Goal: Task Accomplishment & Management: Complete application form

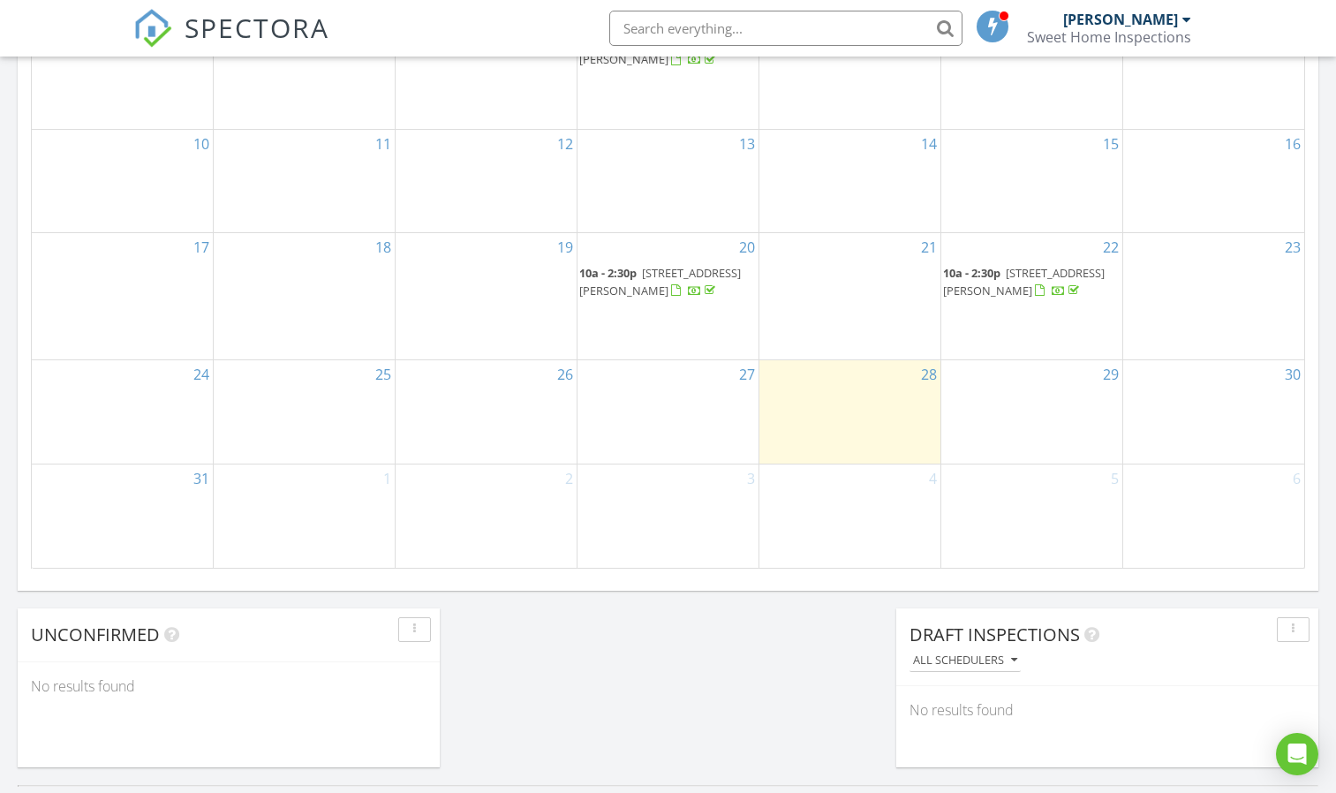
scroll to position [1059, 0]
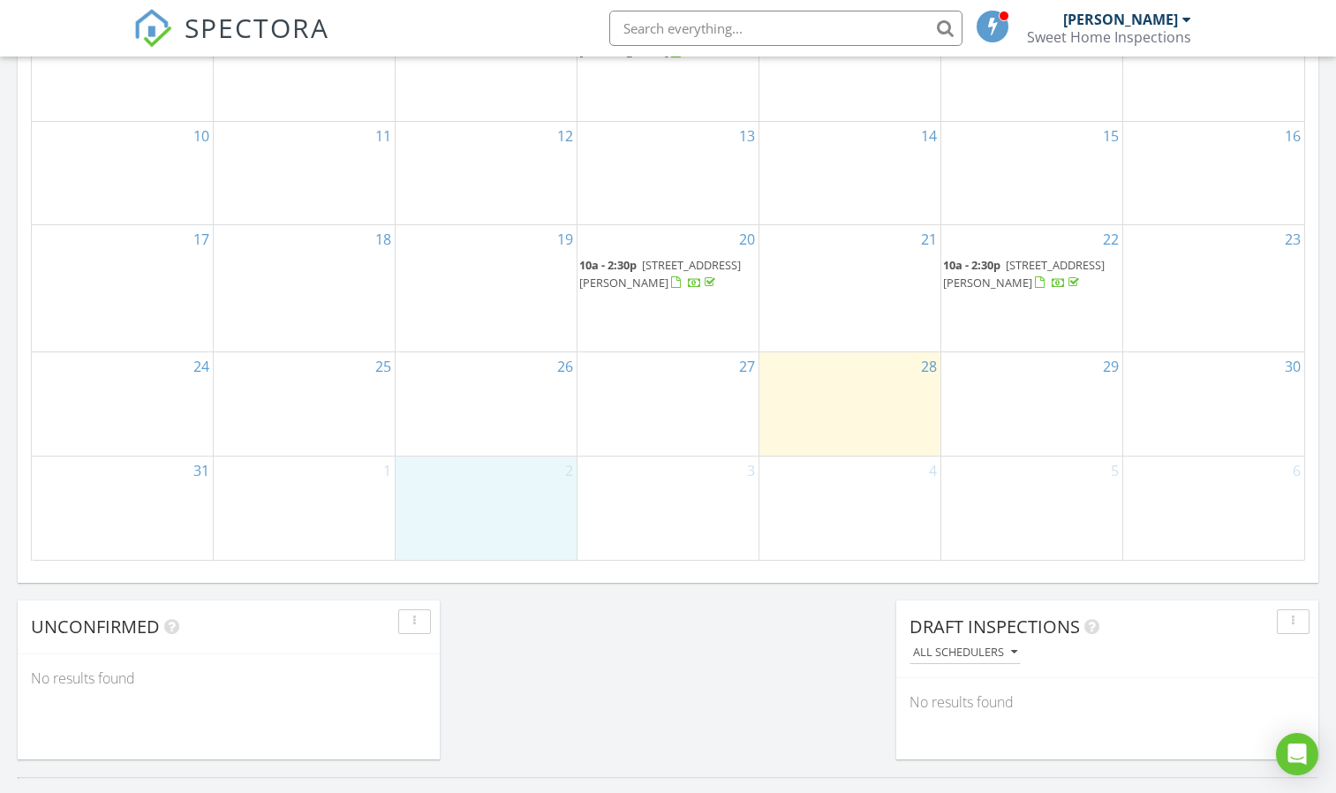
click at [478, 487] on div "2" at bounding box center [486, 507] width 181 height 103
click at [481, 418] on link "Inspection" at bounding box center [485, 416] width 91 height 28
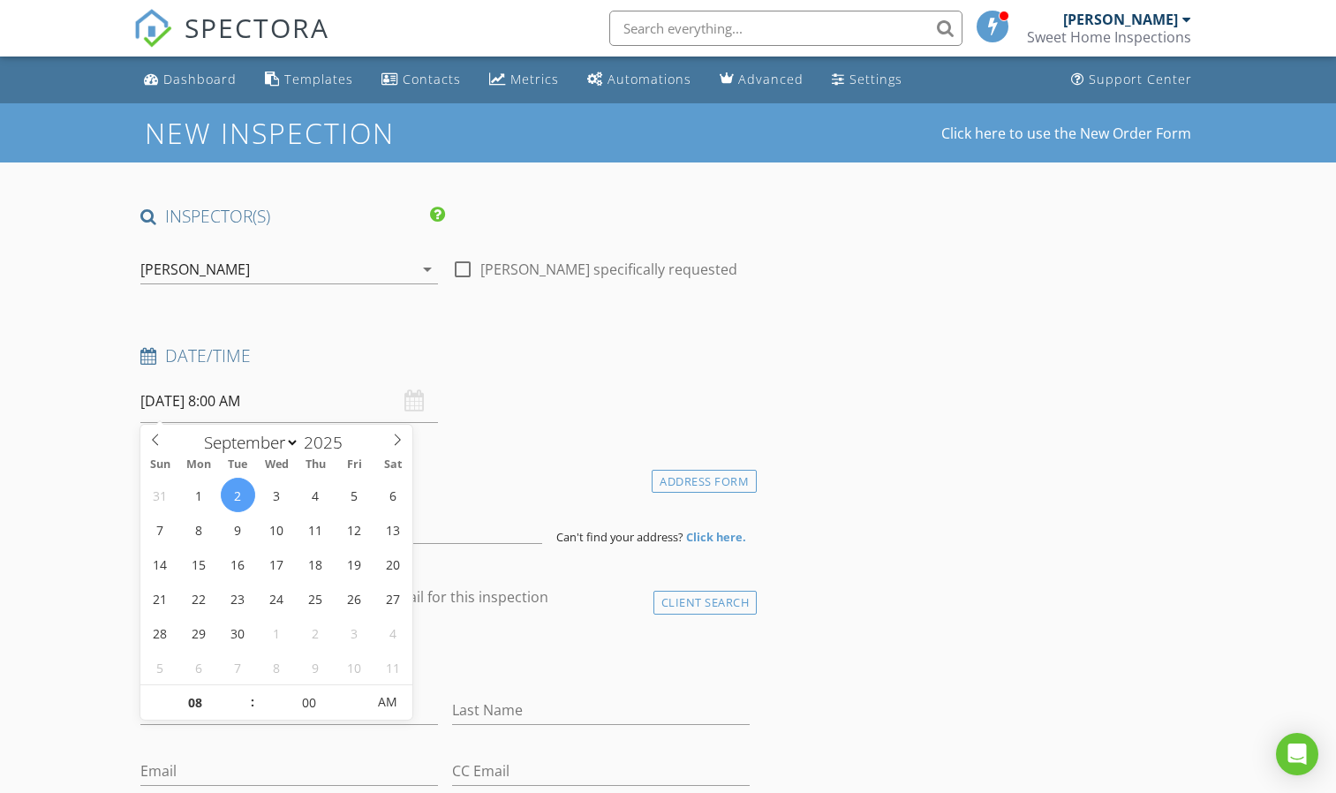
click at [227, 399] on input "09/02/2025 8:00 AM" at bounding box center [289, 401] width 298 height 43
type input "09"
type input "09/02/2025 9:00 AM"
click at [242, 690] on span at bounding box center [243, 694] width 12 height 18
type input "10"
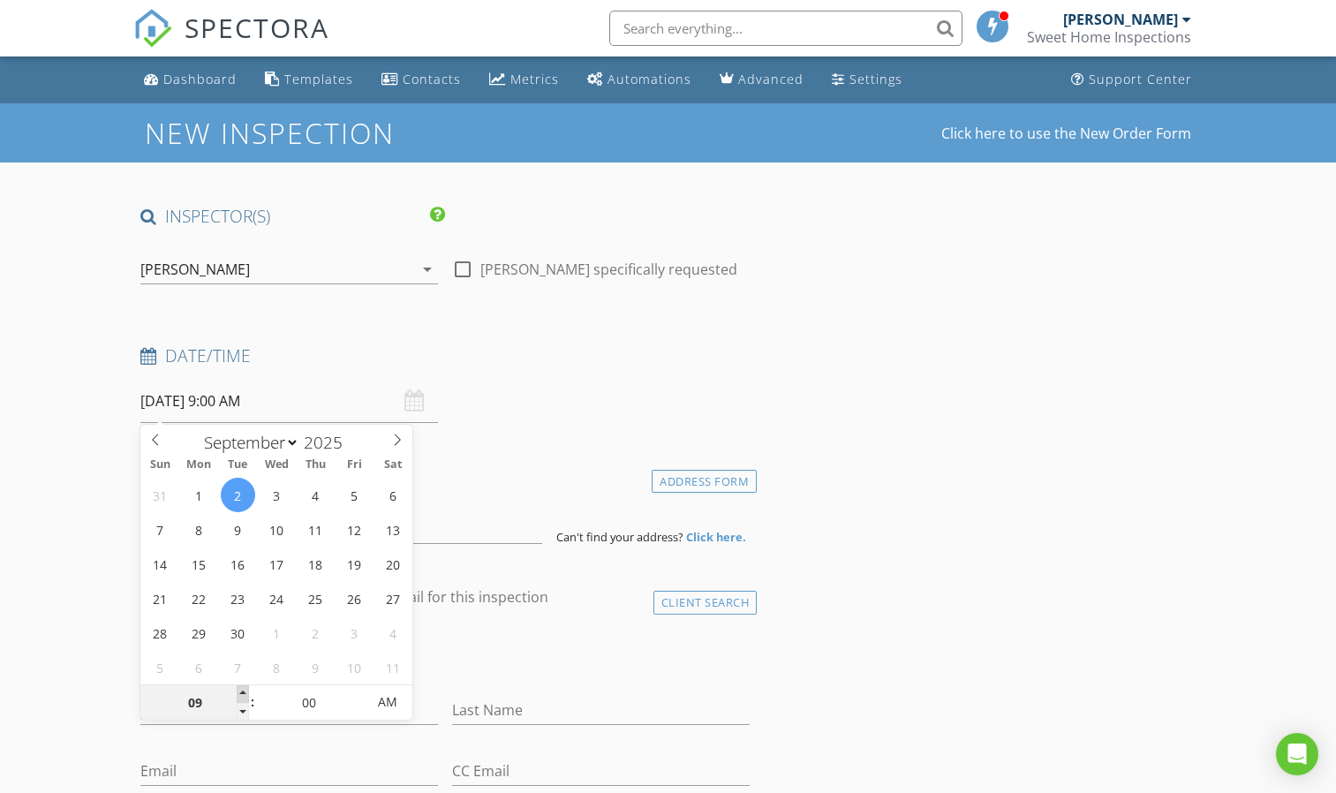
type input "[DATE] 10:00 AM"
click at [242, 690] on span at bounding box center [243, 694] width 12 height 18
click at [593, 396] on div "Date/Time 09/02/2025 10:00 AM" at bounding box center [444, 383] width 623 height 79
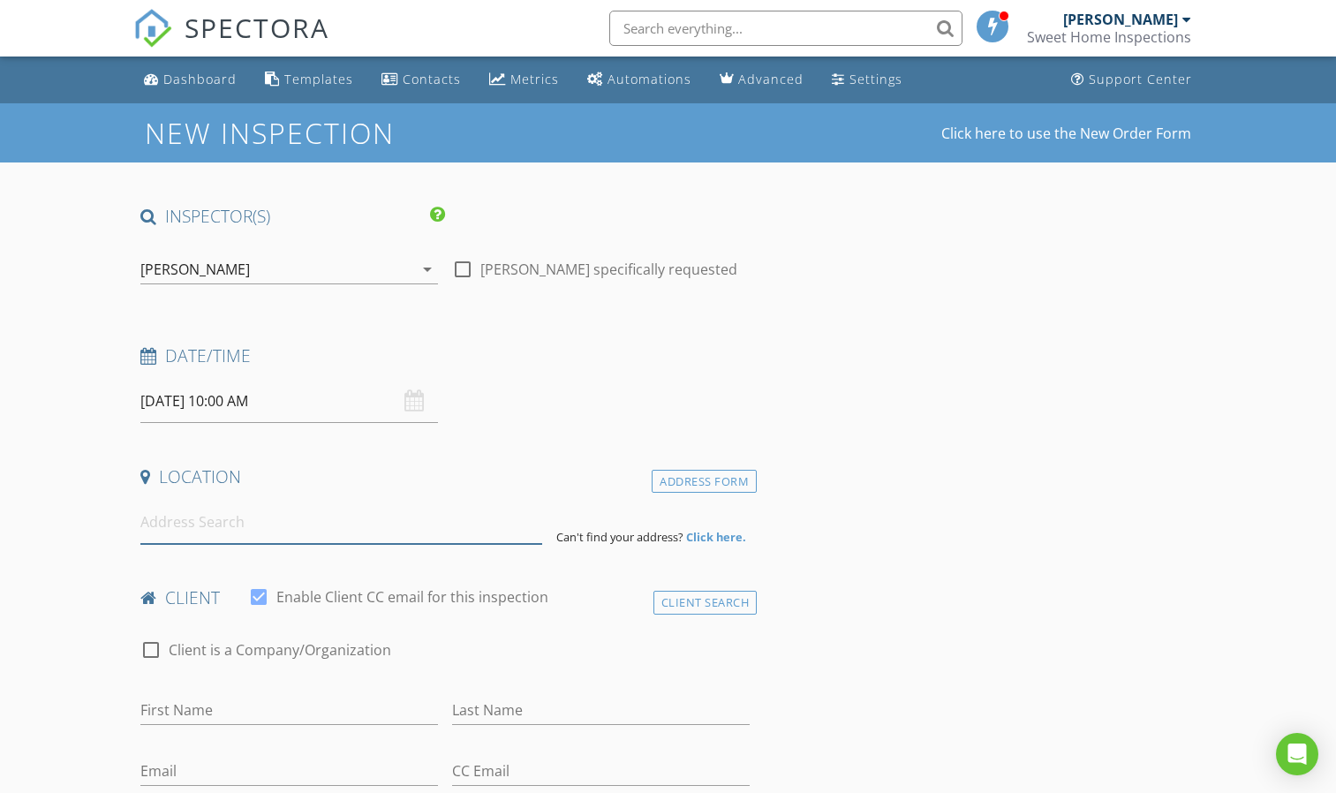
click at [202, 524] on input at bounding box center [341, 522] width 402 height 43
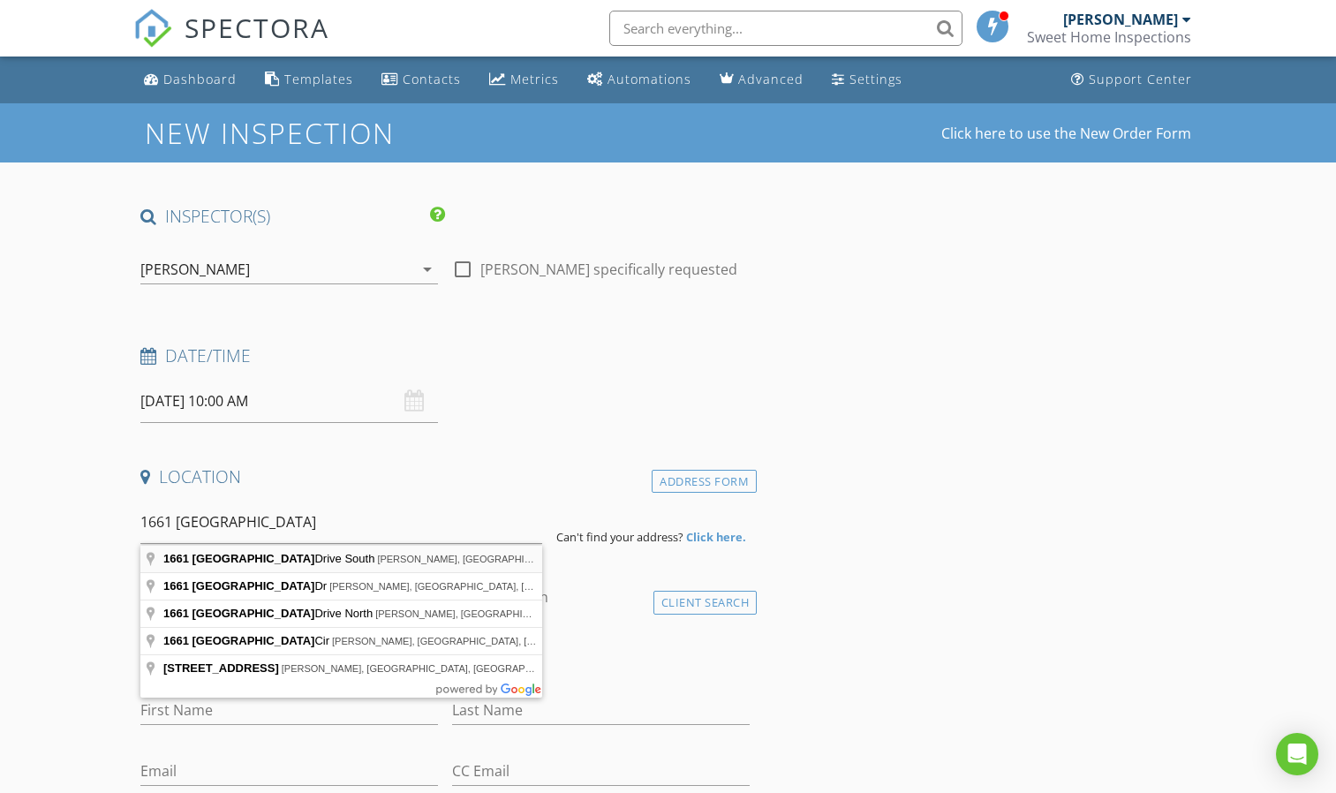
type input "1661 Spanish Cove Drive South, Lillian, AL, USA"
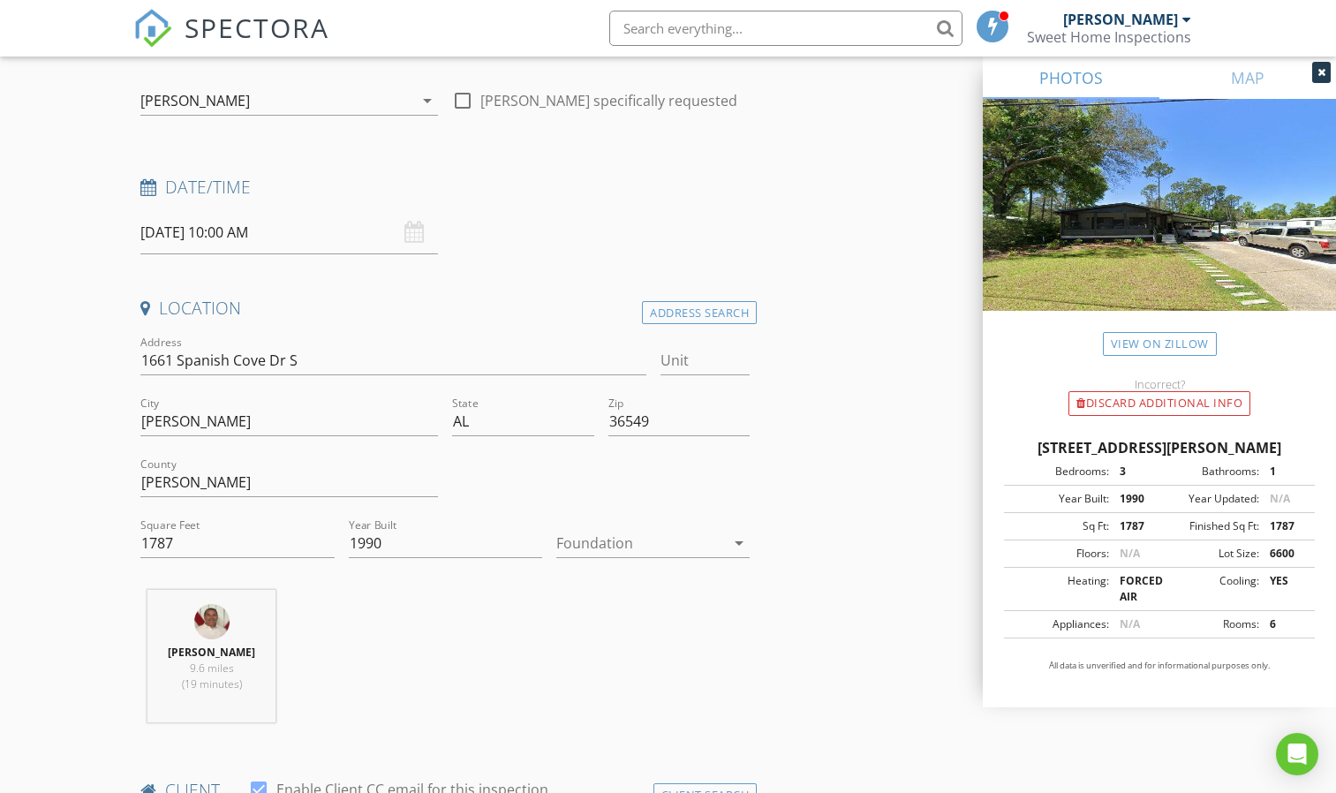
scroll to position [177, 0]
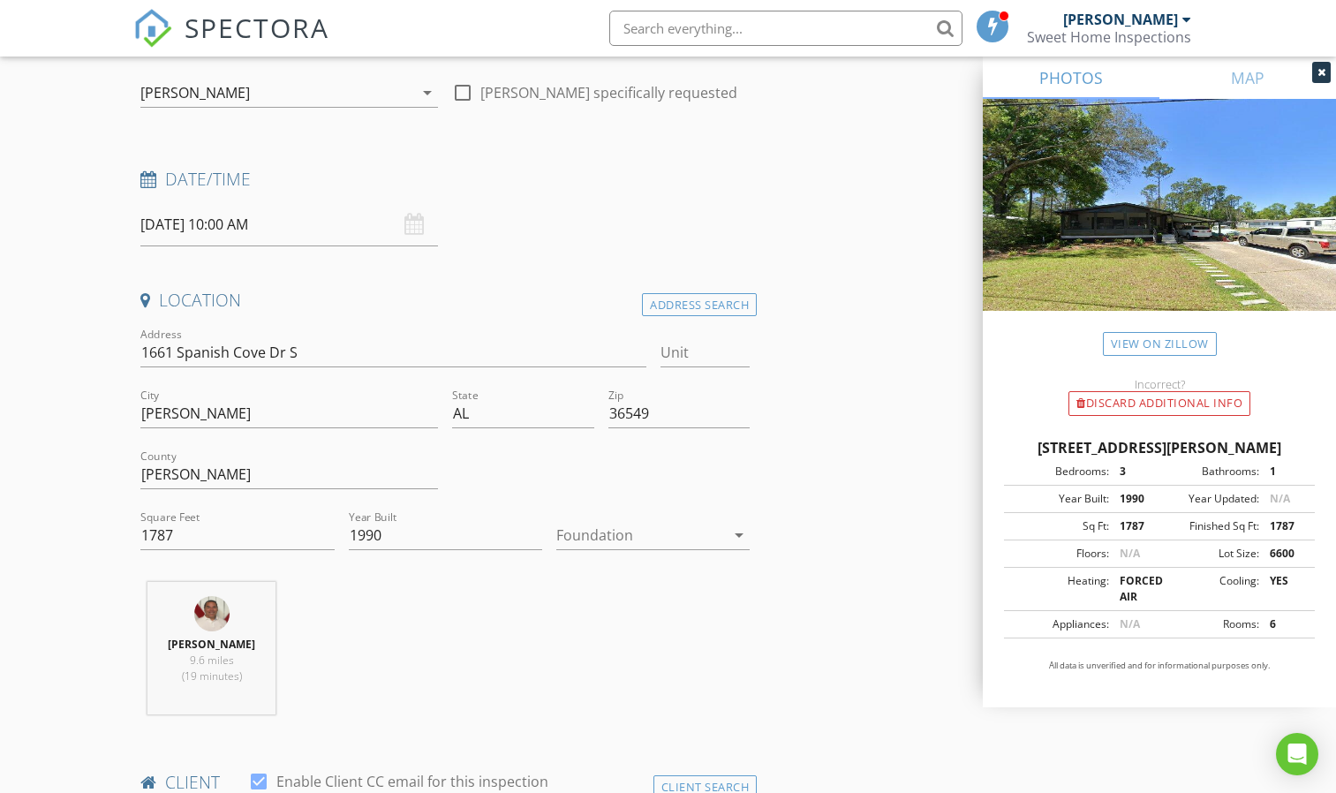
click at [736, 533] on icon "arrow_drop_down" at bounding box center [738, 534] width 21 height 21
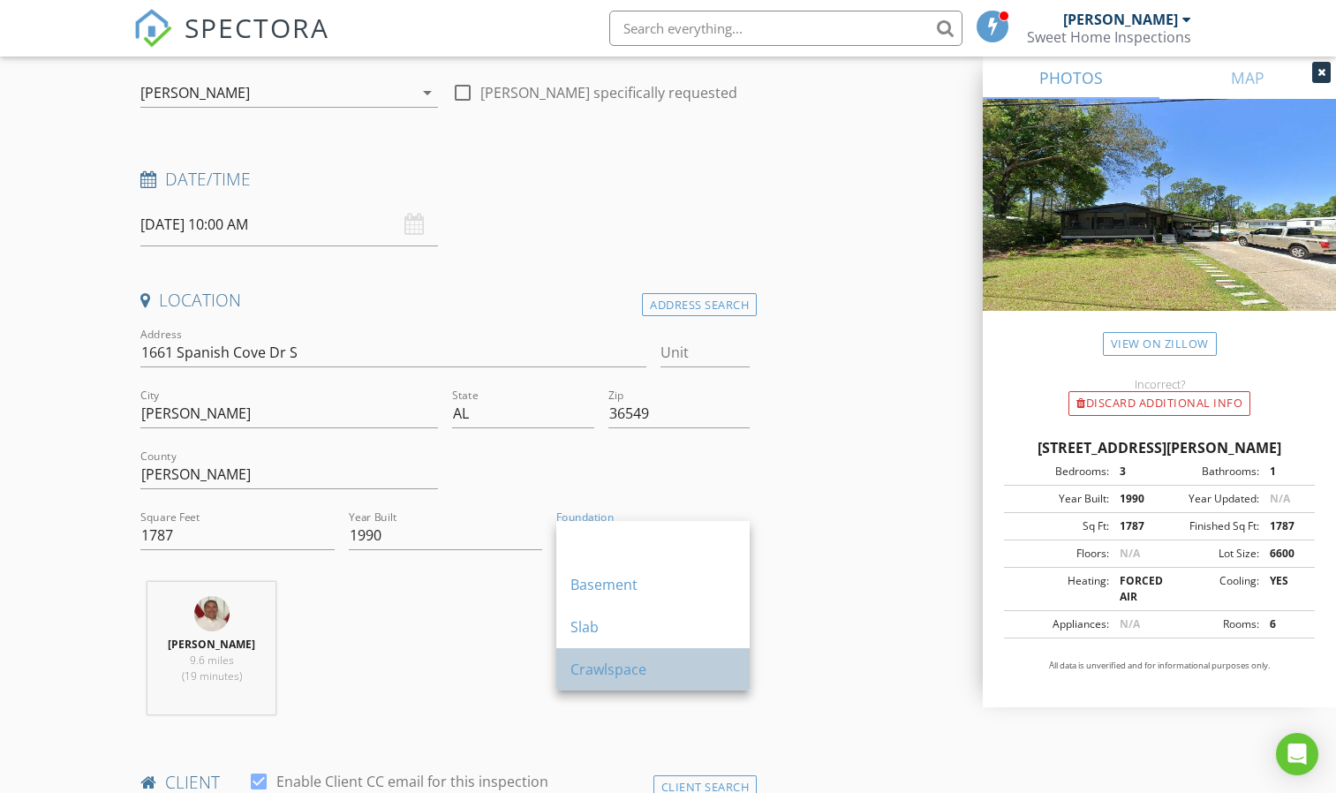
click at [644, 672] on div "Crawlspace" at bounding box center [652, 669] width 165 height 21
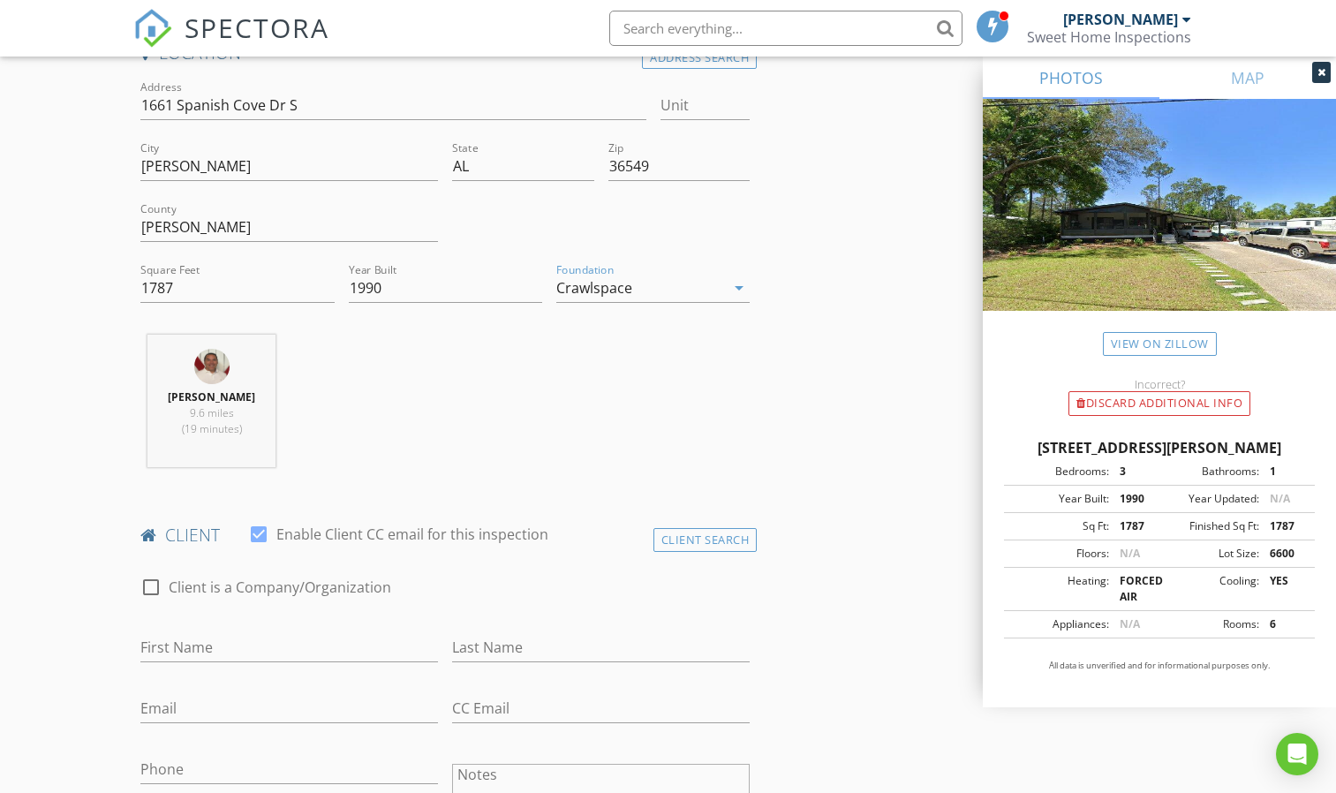
scroll to position [441, 0]
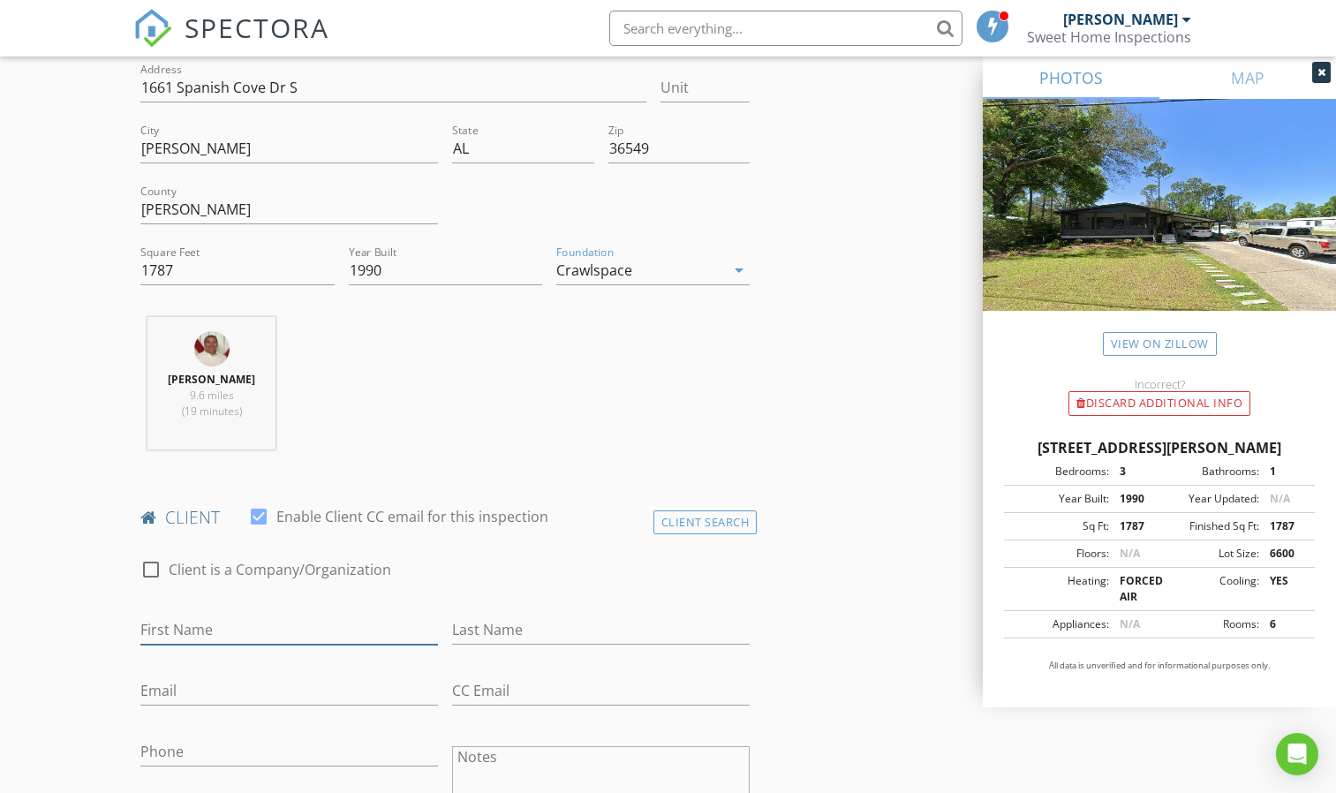
click at [207, 622] on input "First Name" at bounding box center [289, 629] width 298 height 29
type input "[PERSON_NAME]"
type input "Turk"
click at [177, 698] on input "Email" at bounding box center [289, 690] width 298 height 29
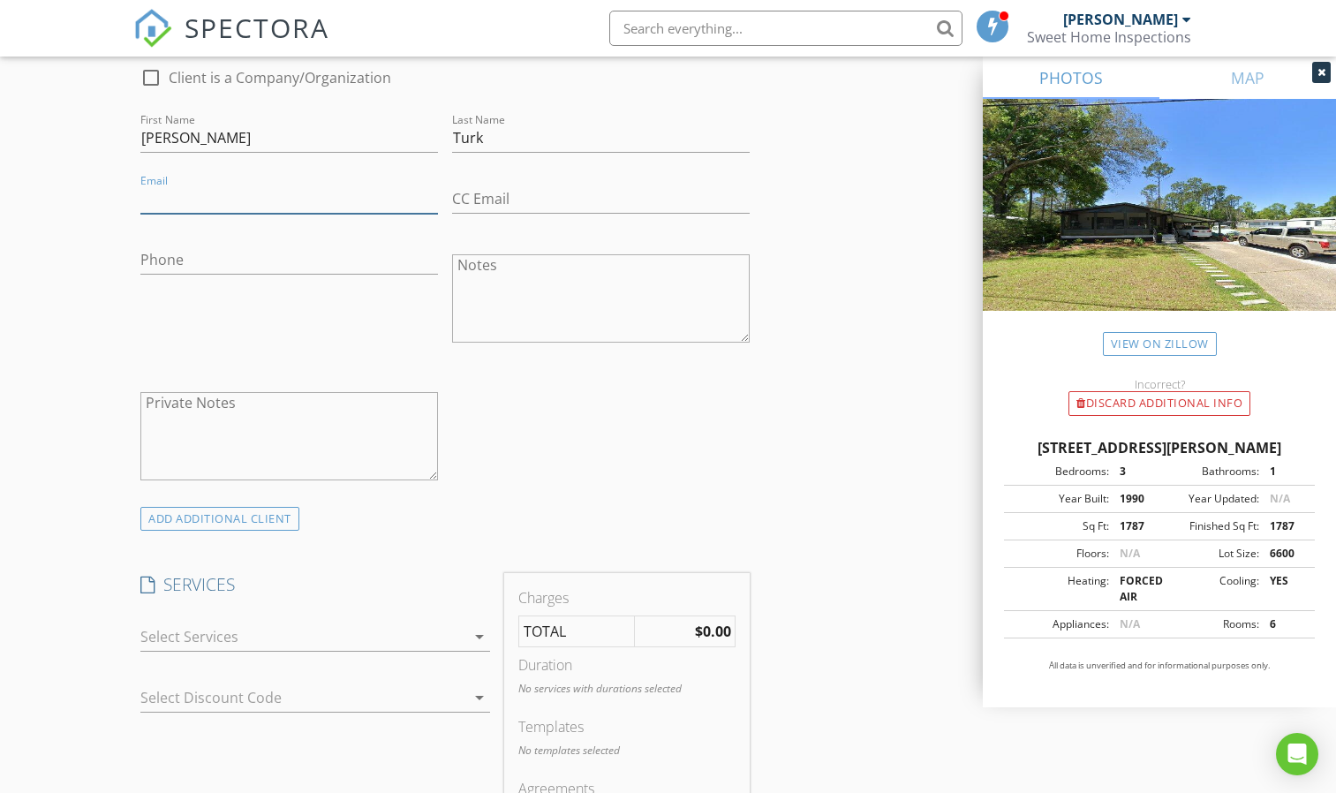
scroll to position [971, 0]
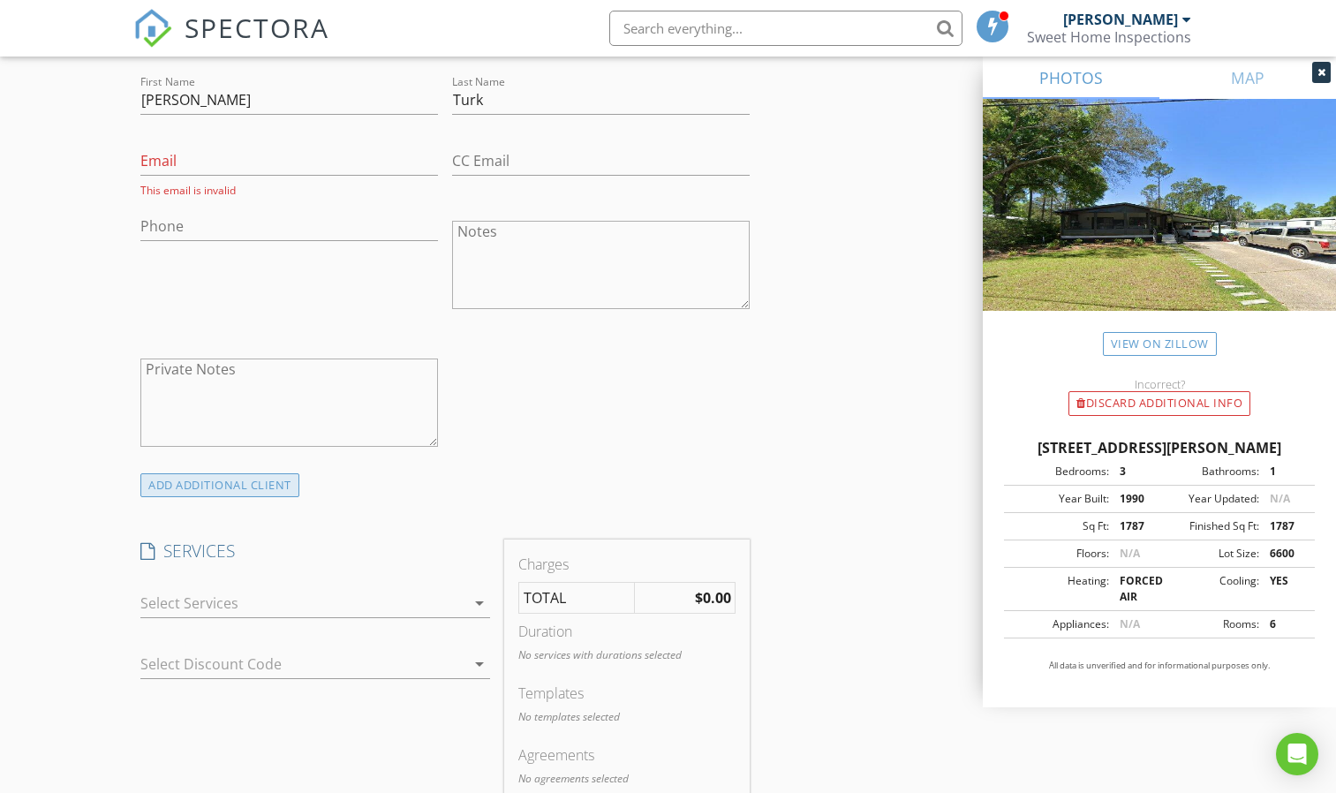
click at [242, 477] on div "ADD ADDITIONAL client" at bounding box center [219, 485] width 159 height 24
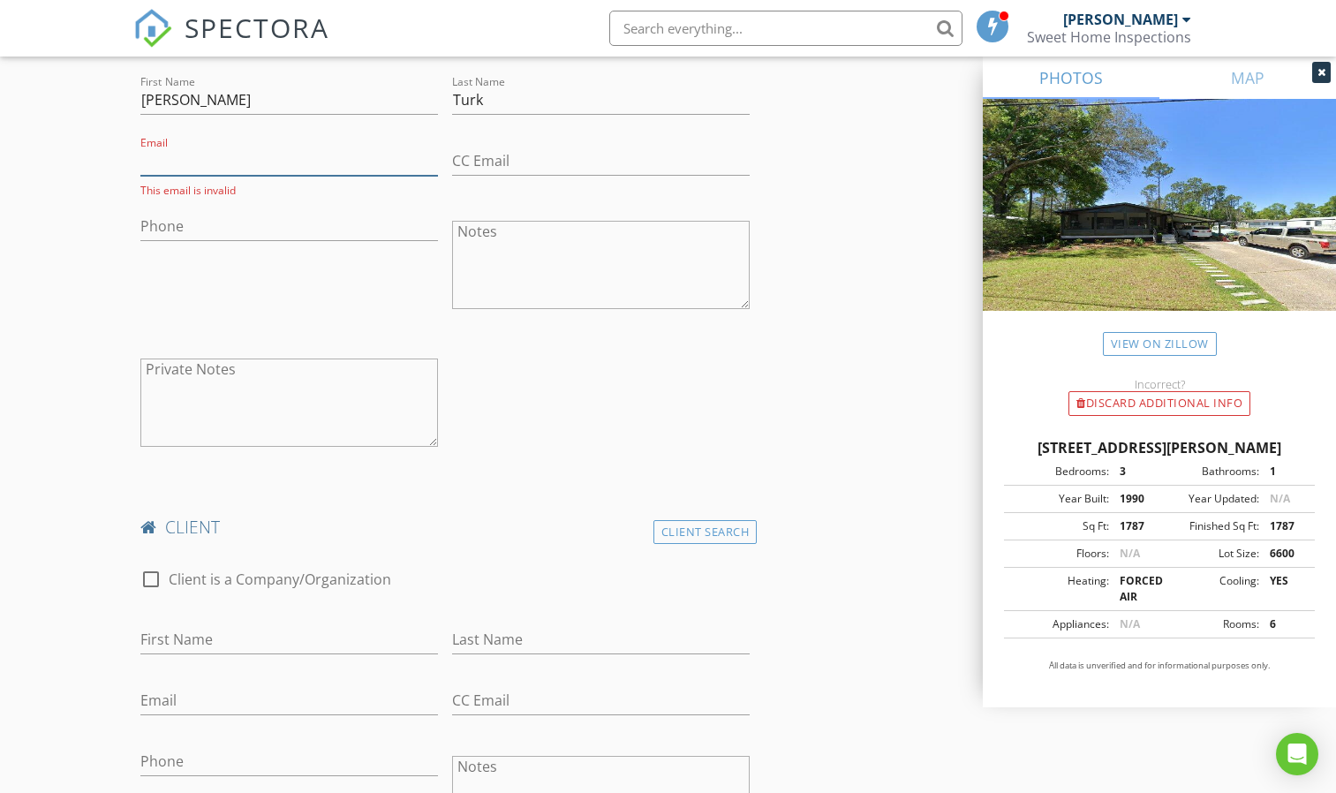
click at [191, 158] on input "Email" at bounding box center [289, 161] width 298 height 29
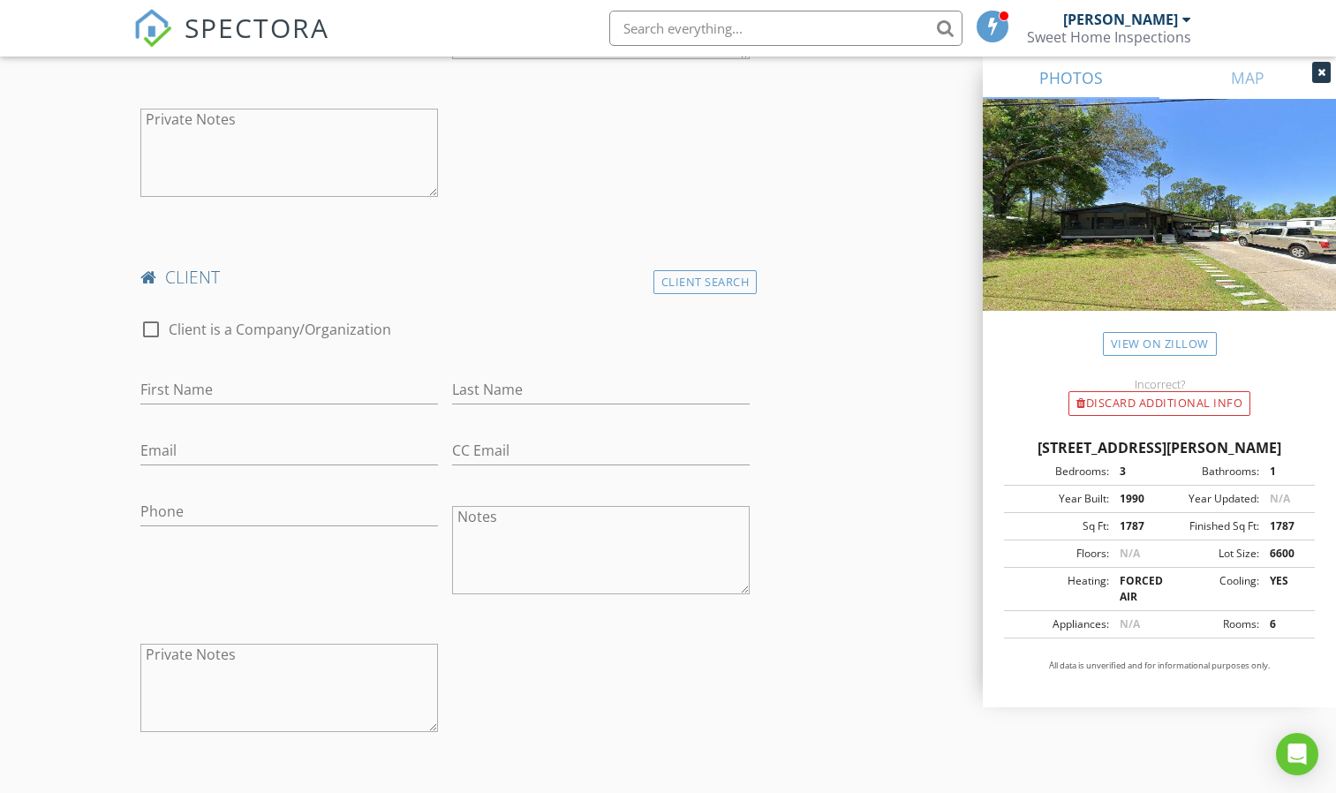
scroll to position [1236, 0]
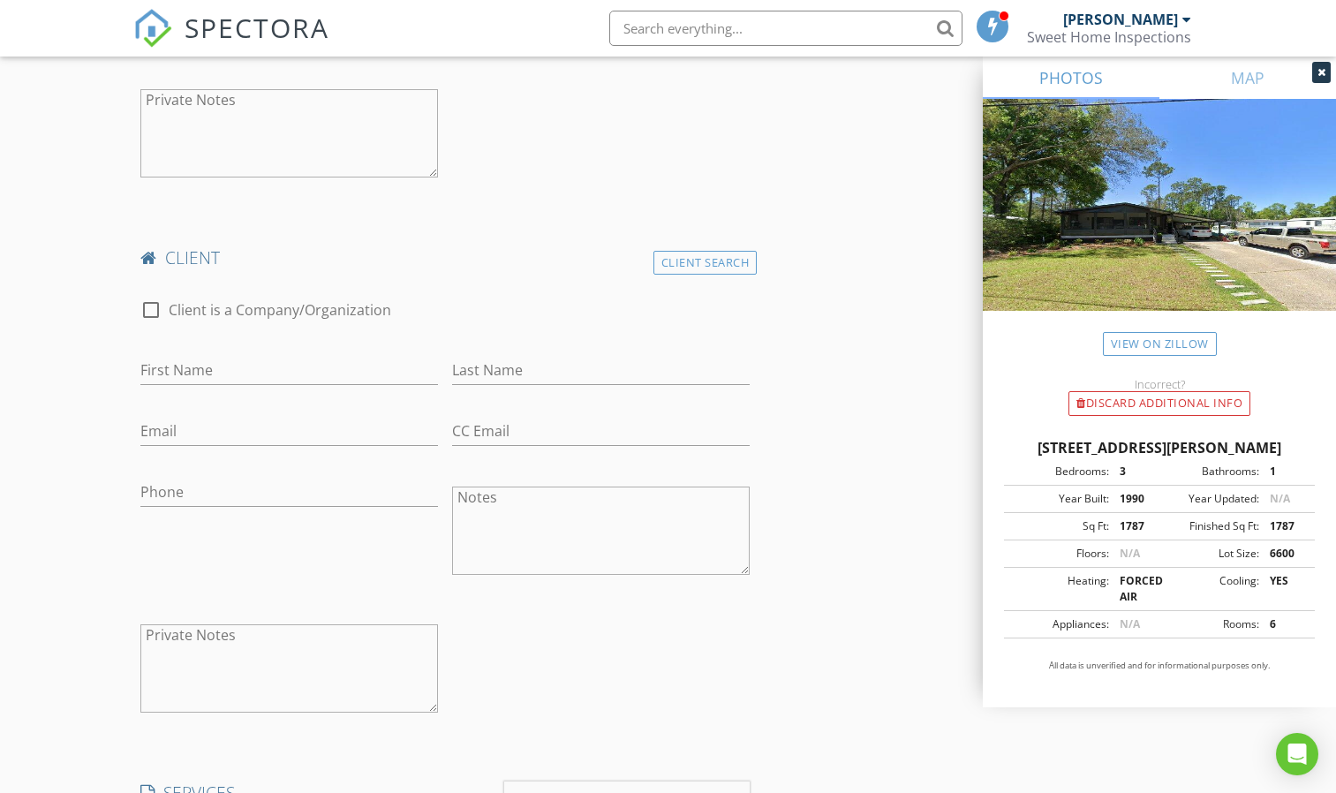
type input "[EMAIL_ADDRESS][DOMAIN_NAME]"
click at [229, 366] on input "First Name" at bounding box center [289, 370] width 298 height 29
type input "Lana"
type input "Turk"
drag, startPoint x: 298, startPoint y: 369, endPoint x: 75, endPoint y: 368, distance: 223.4
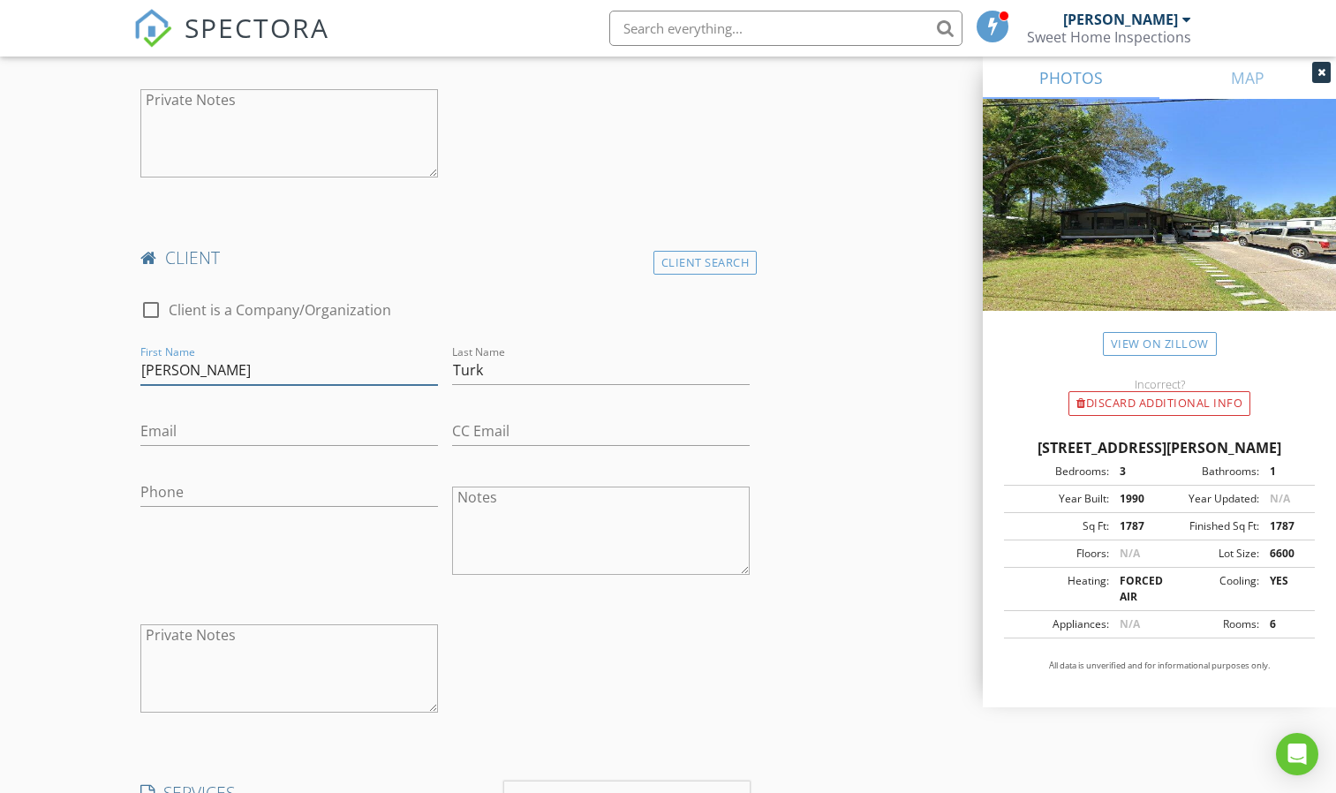
click at [75, 368] on div "New Inspection Click here to use the New Order Form INSPECTOR(S) check_box Anth…" at bounding box center [668, 711] width 1336 height 3688
drag, startPoint x: 514, startPoint y: 355, endPoint x: 402, endPoint y: 378, distance: 114.4
click at [402, 378] on div "check_box_outline_blank Client is a Company/Organization First Name Lana Last N…" at bounding box center [444, 510] width 623 height 457
drag, startPoint x: 487, startPoint y: 367, endPoint x: 377, endPoint y: 378, distance: 110.9
click at [377, 378] on div "check_box_outline_blank Client is a Company/Organization First Name Lana Last N…" at bounding box center [444, 510] width 623 height 457
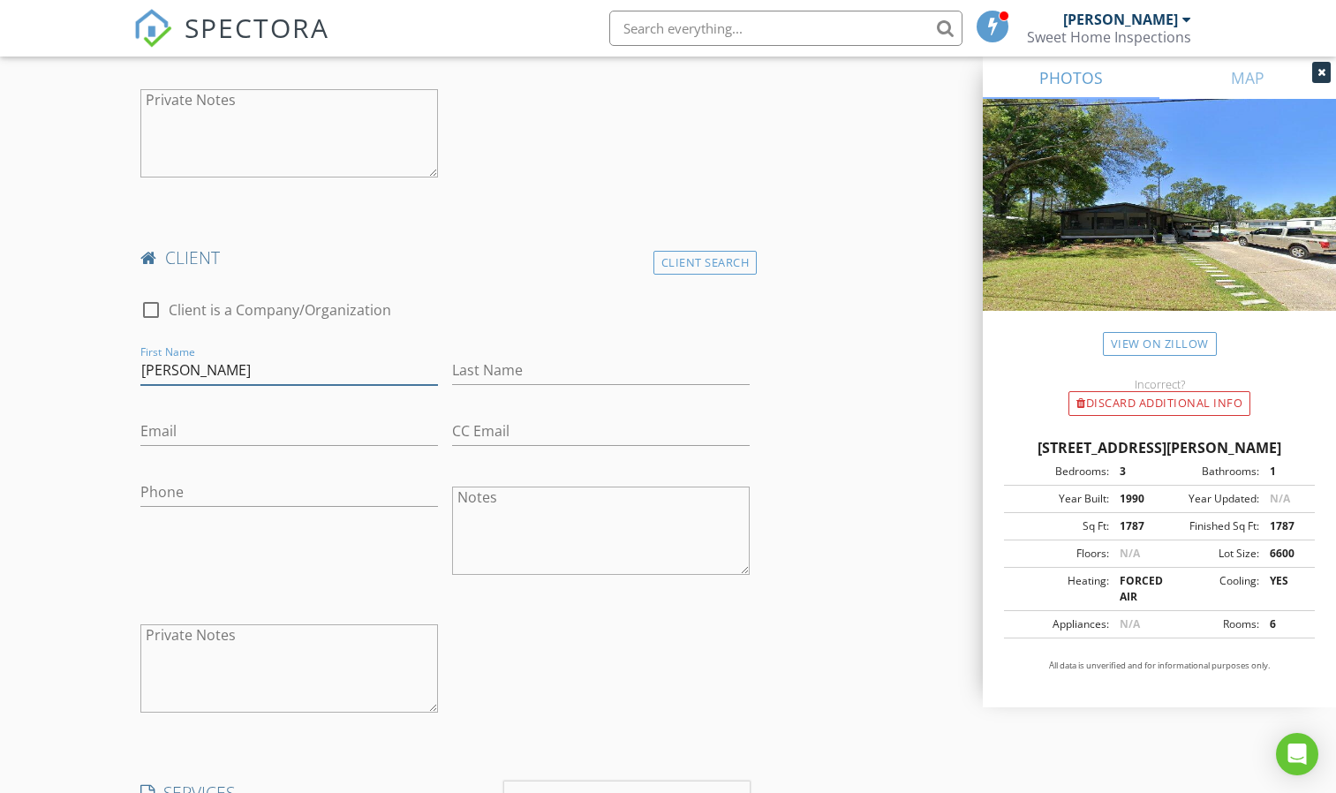
drag, startPoint x: 240, startPoint y: 376, endPoint x: 51, endPoint y: 370, distance: 189.0
click at [51, 370] on div "New Inspection Click here to use the New Order Form INSPECTOR(S) check_box Anth…" at bounding box center [668, 711] width 1336 height 3688
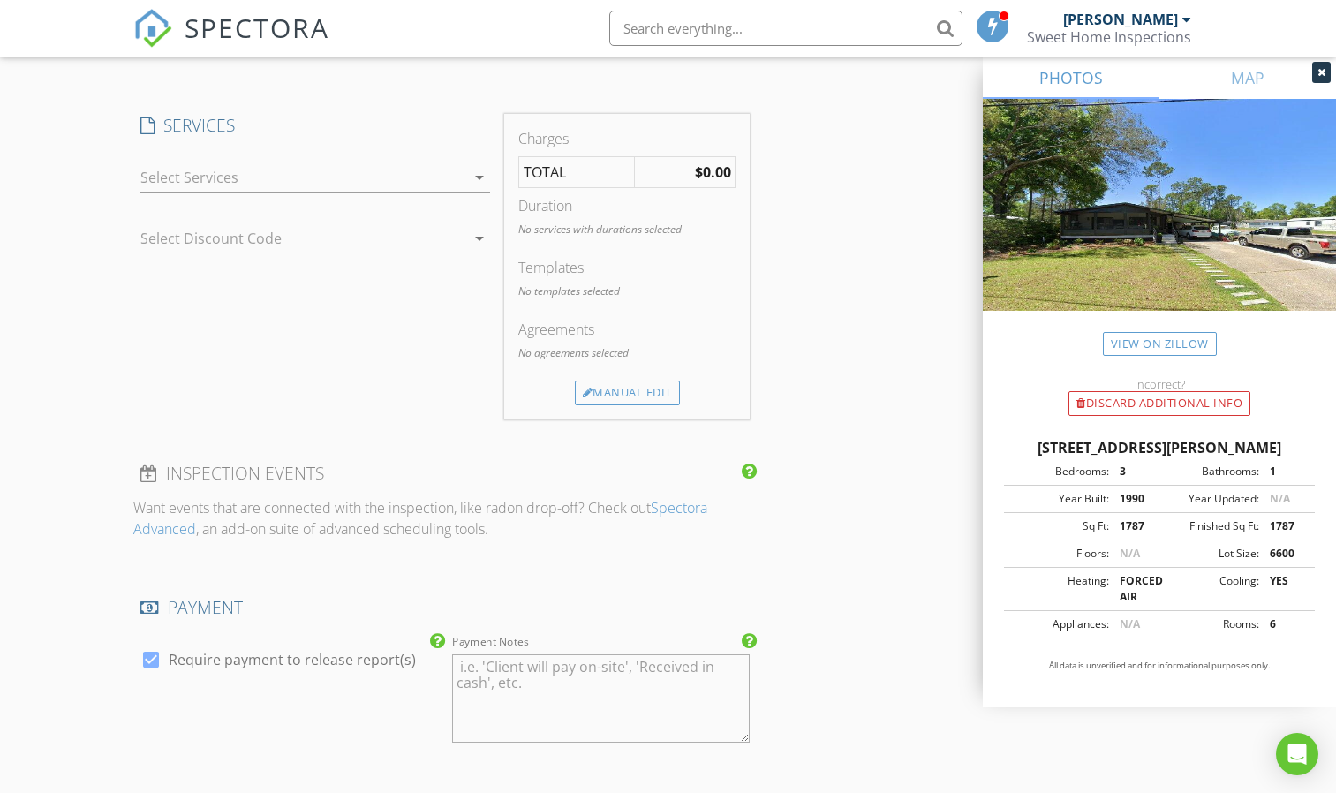
scroll to position [1942, 0]
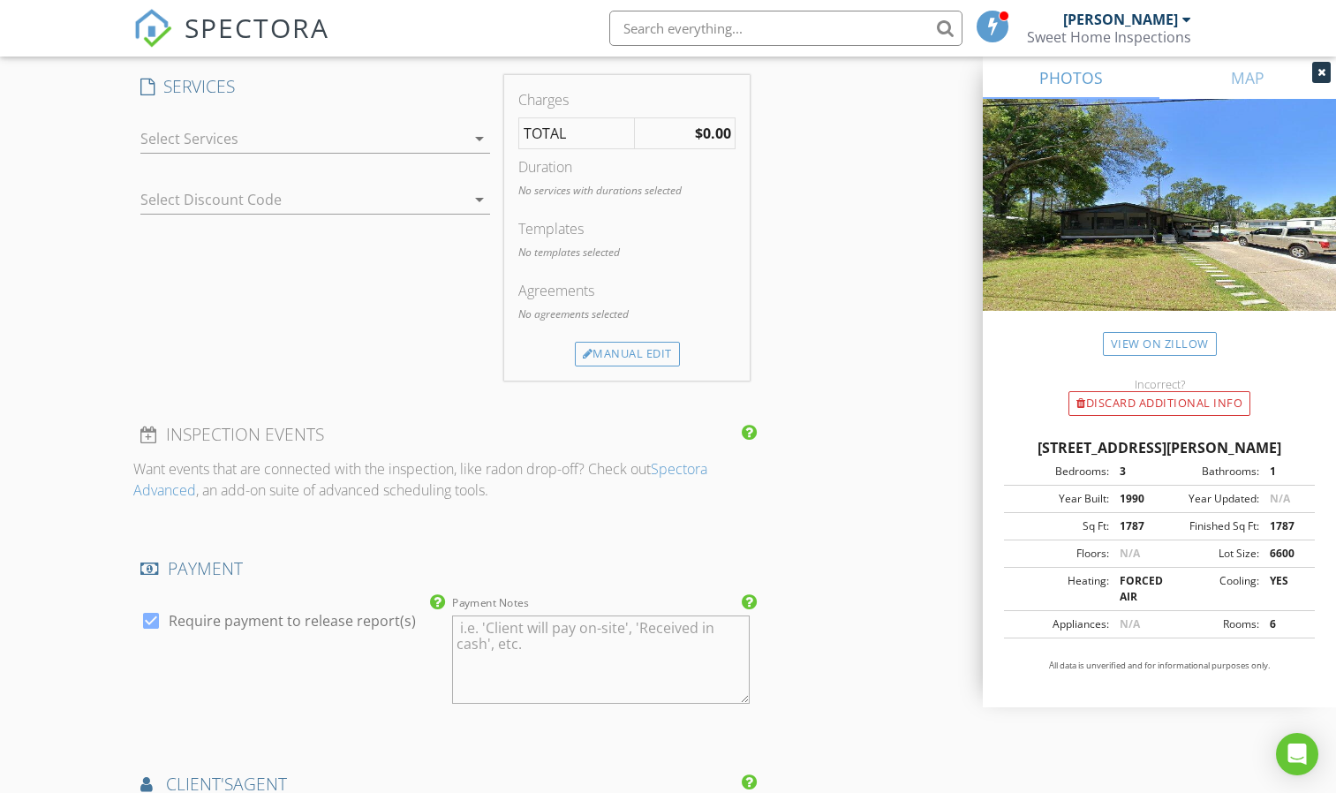
click at [479, 139] on icon "arrow_drop_down" at bounding box center [479, 138] width 21 height 21
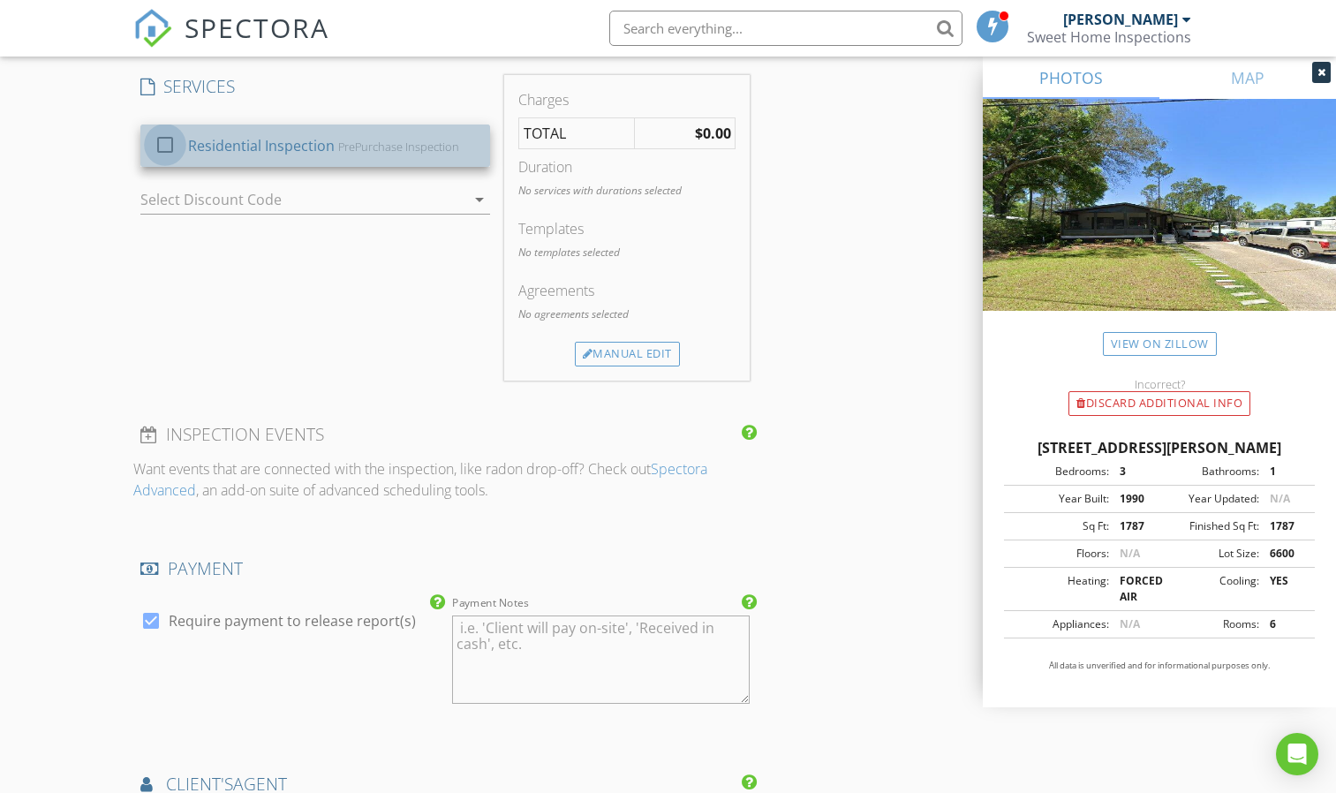
click at [165, 142] on div at bounding box center [165, 145] width 30 height 30
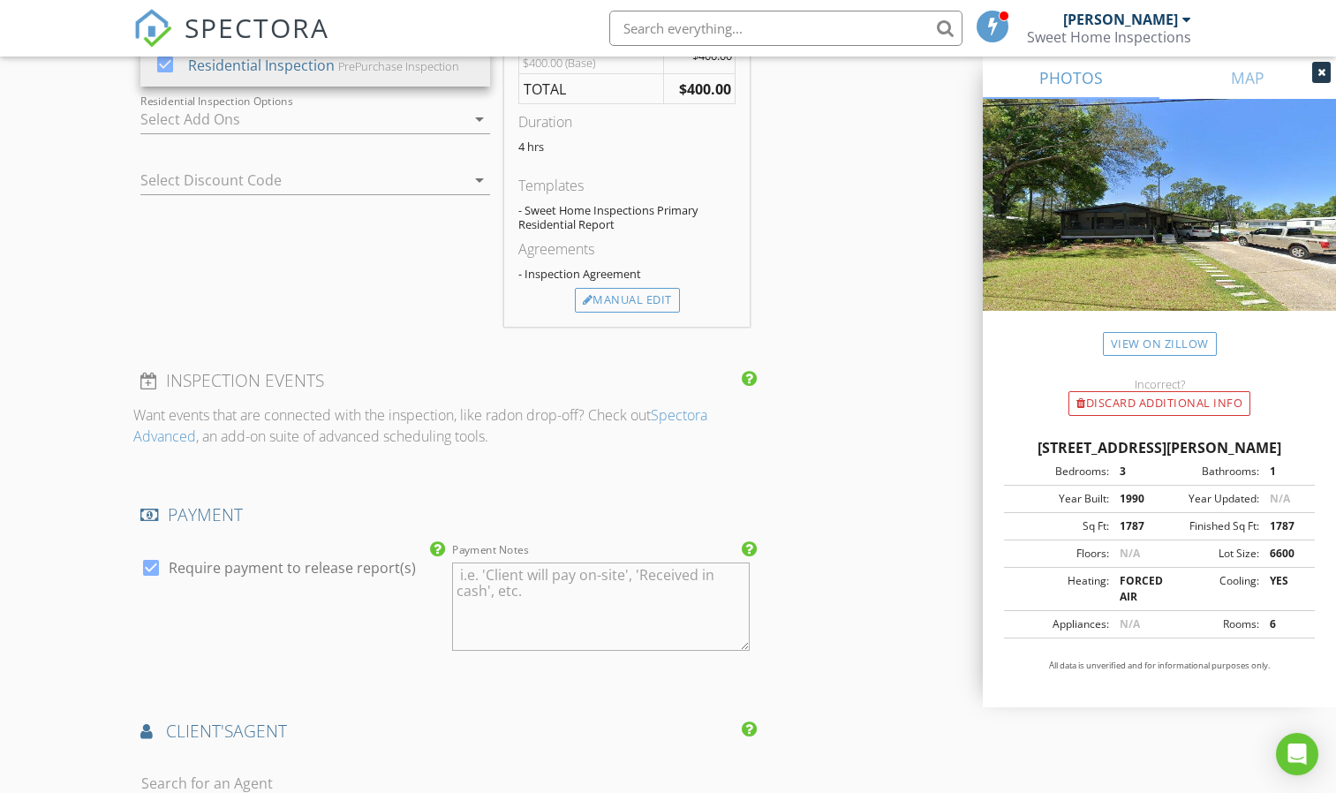
scroll to position [2119, 0]
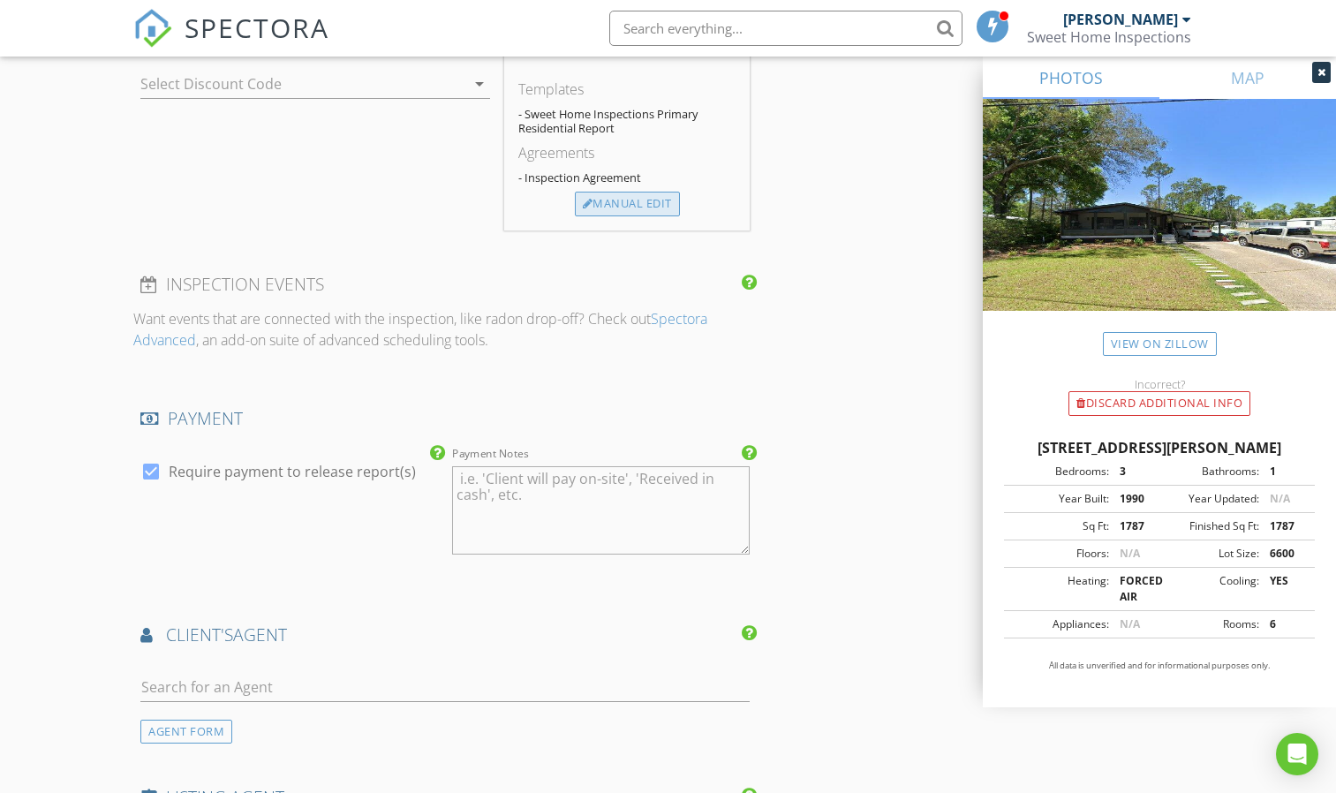
click at [635, 203] on div "Manual Edit" at bounding box center [627, 204] width 105 height 25
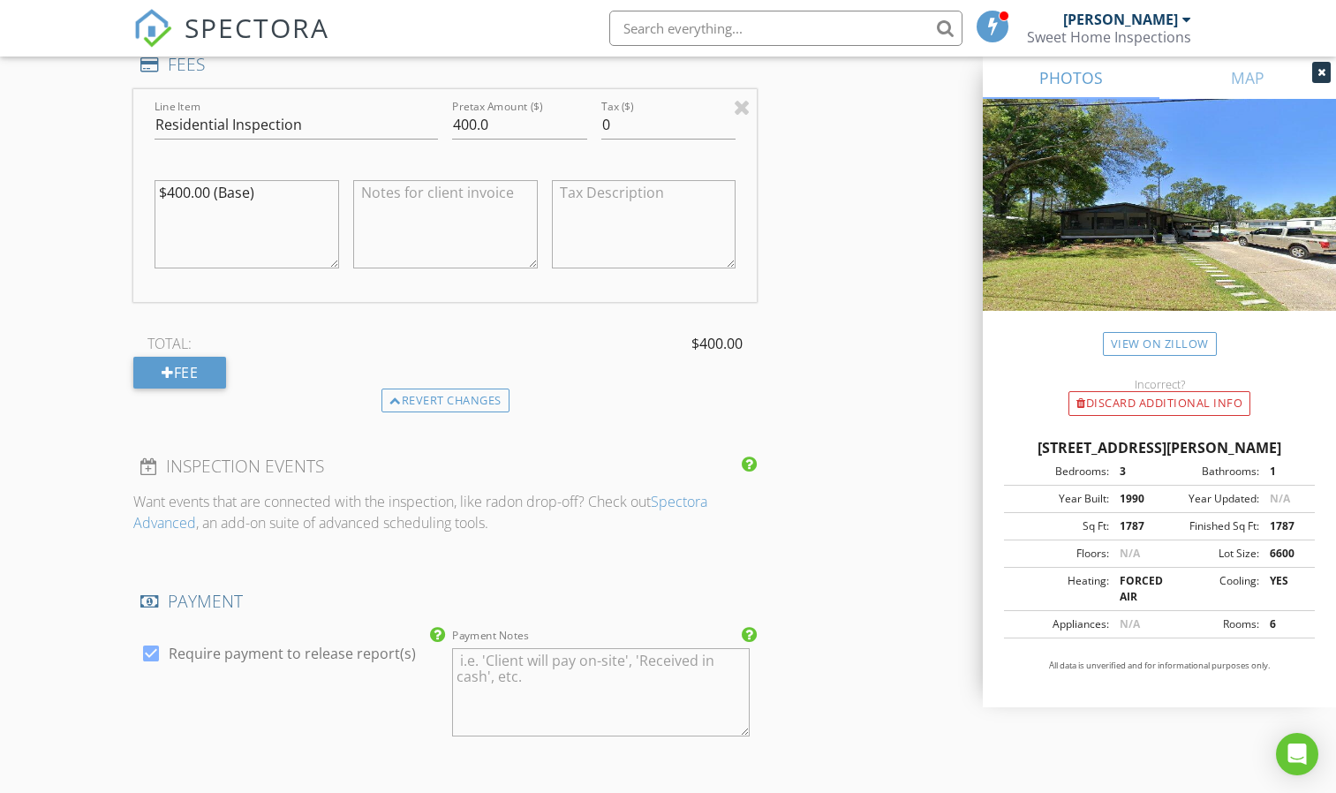
click at [418, 192] on textarea at bounding box center [445, 224] width 185 height 88
type textarea "1"
type textarea "$100 Discount"
drag, startPoint x: 461, startPoint y: 118, endPoint x: 429, endPoint y: 129, distance: 33.5
click at [429, 129] on div "Line Item Residential Inspection Pretax Amount ($) 400.0 Tax ($) 0 $400.00 (Bas…" at bounding box center [444, 195] width 623 height 213
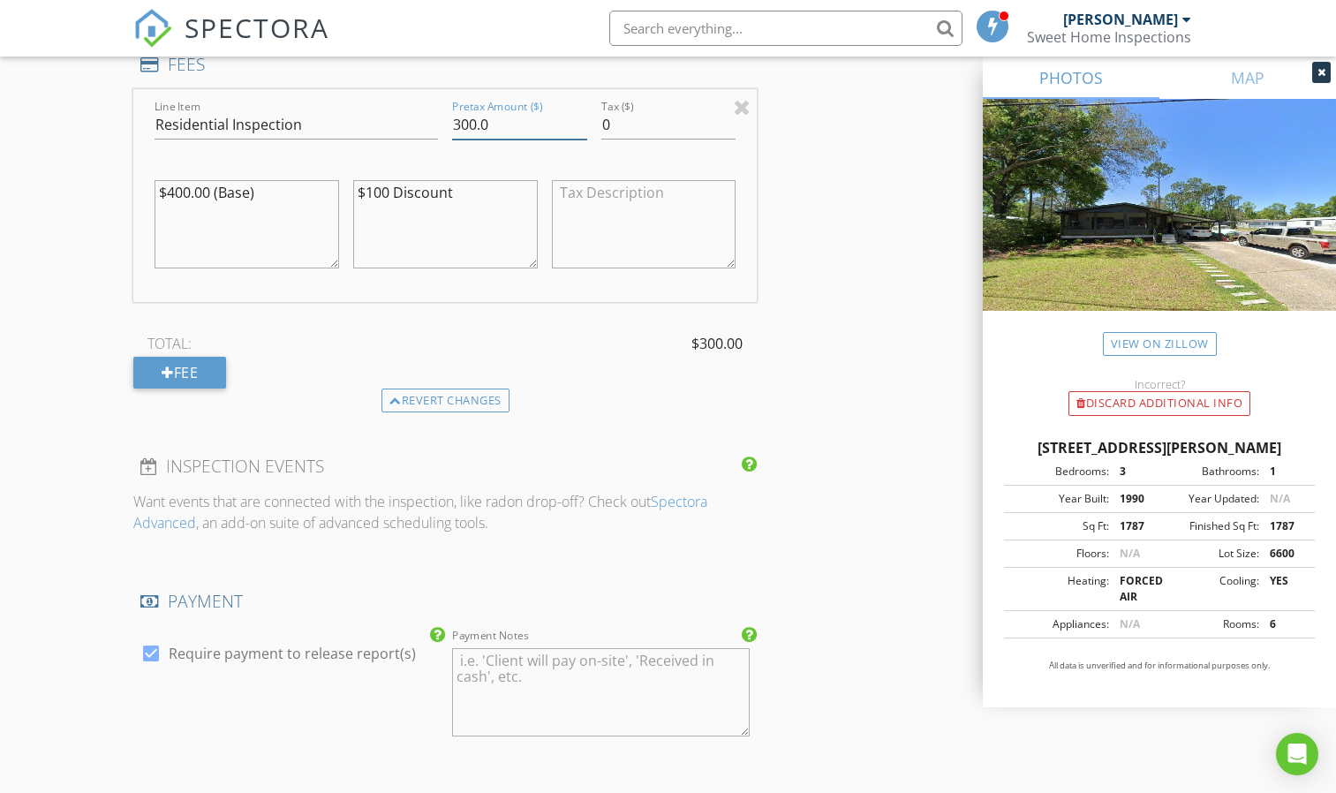
type input "300.0"
click at [588, 356] on div "TOTAL: $300.00" at bounding box center [444, 343] width 623 height 26
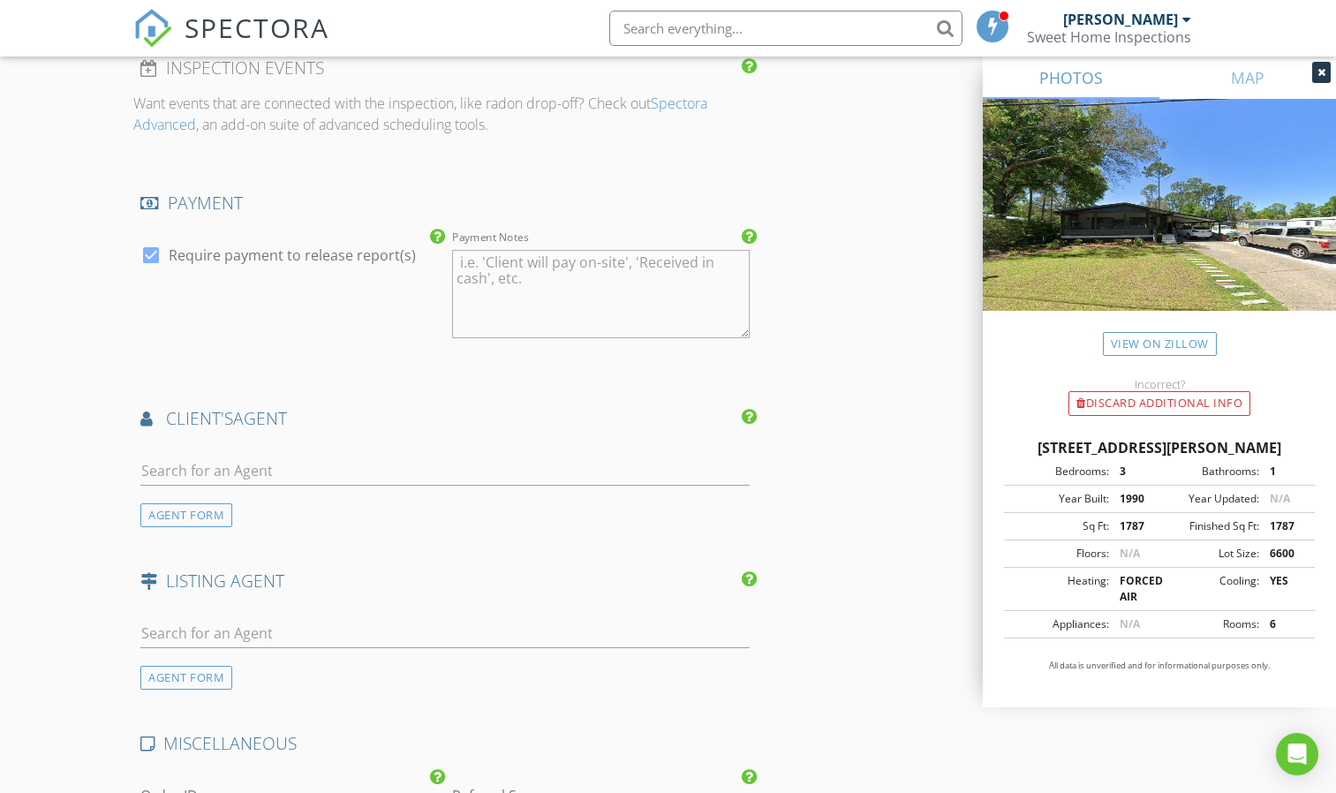
scroll to position [2560, 0]
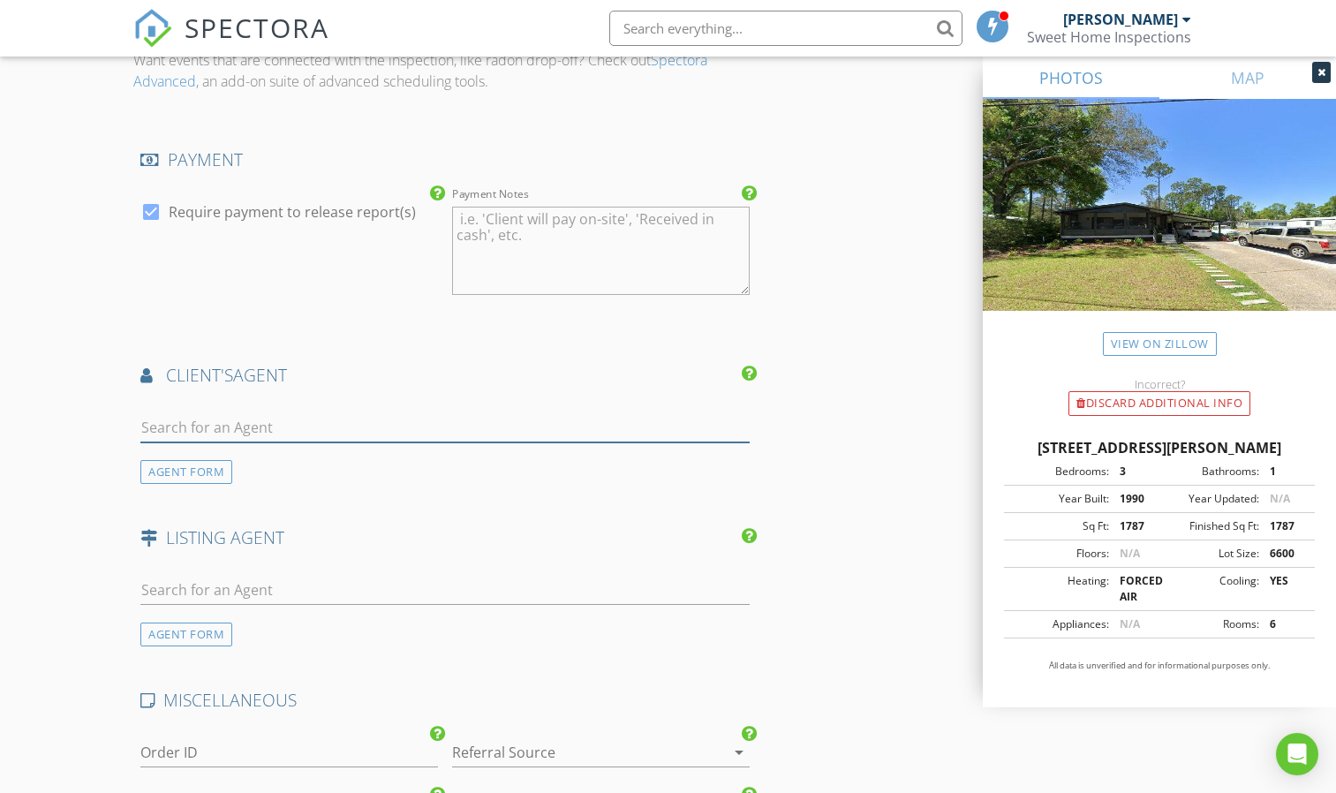
click at [356, 432] on input "text" at bounding box center [444, 427] width 609 height 29
type input "l"
drag, startPoint x: 283, startPoint y: 430, endPoint x: 117, endPoint y: 422, distance: 166.2
type input "Todd T"
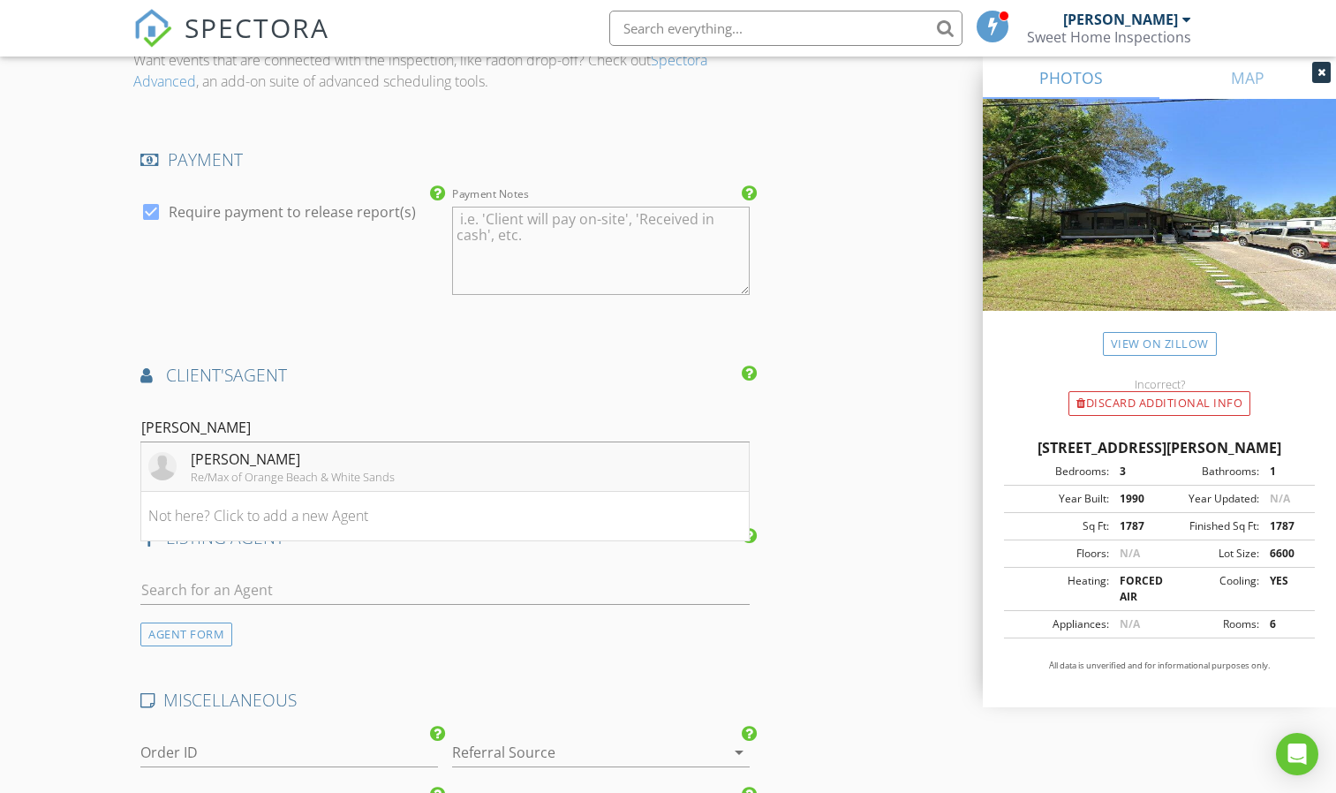
click at [237, 463] on div "[PERSON_NAME]" at bounding box center [293, 458] width 204 height 21
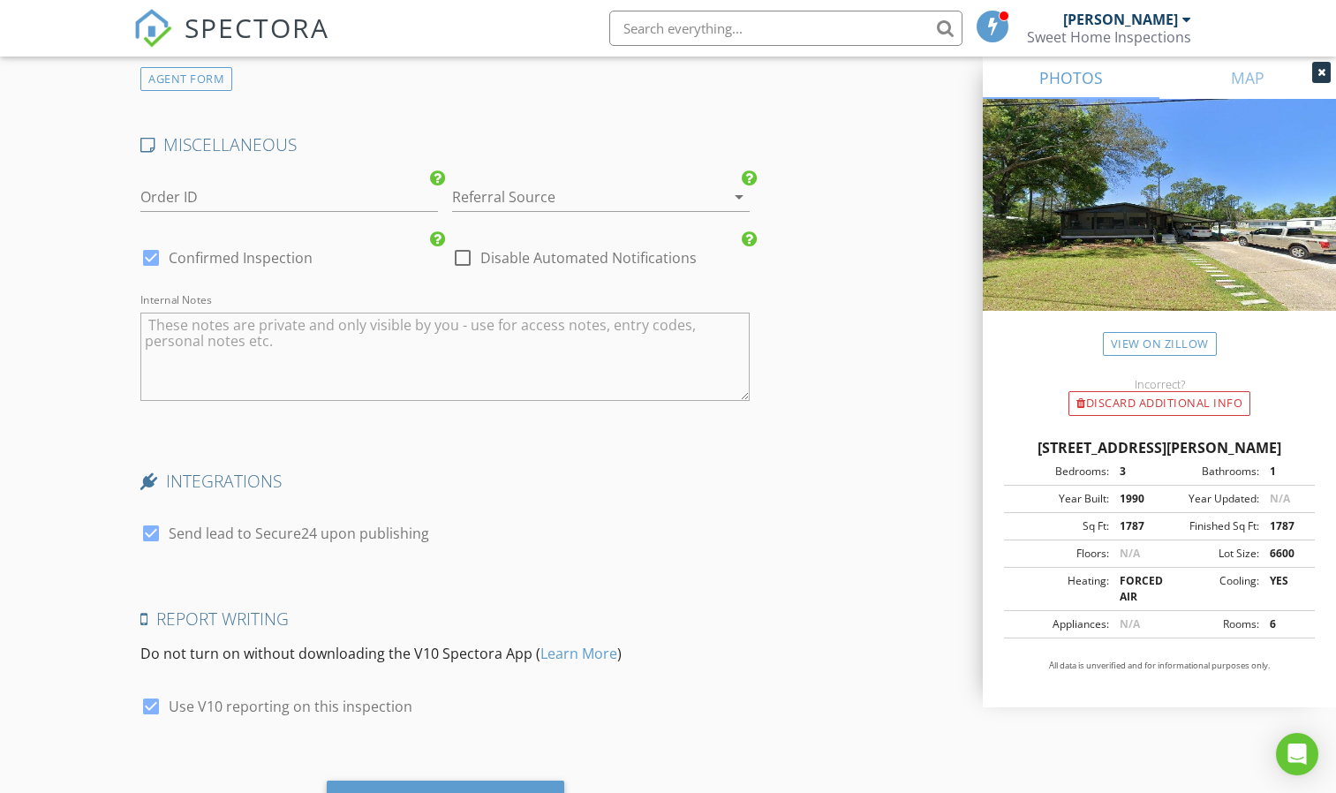
scroll to position [3609, 0]
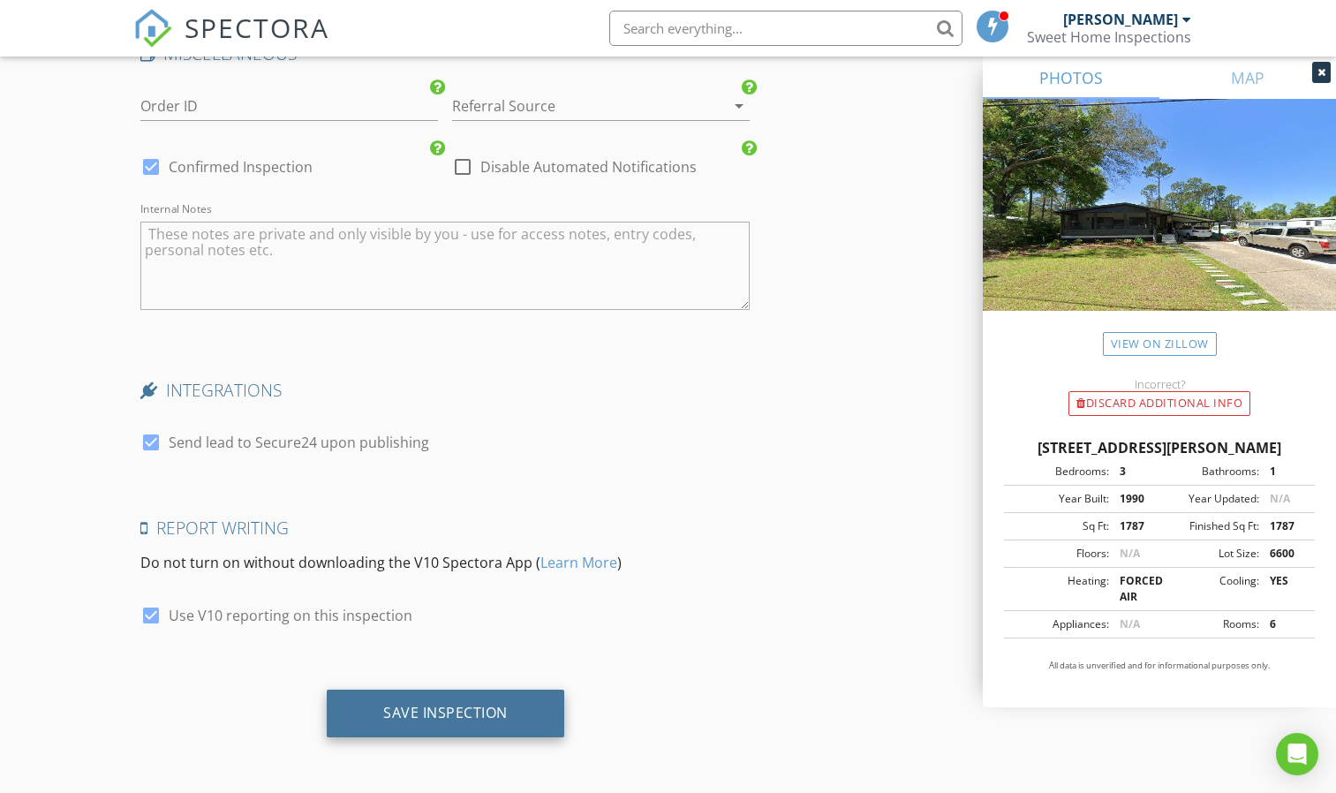
click at [440, 709] on div "Save Inspection" at bounding box center [445, 713] width 124 height 18
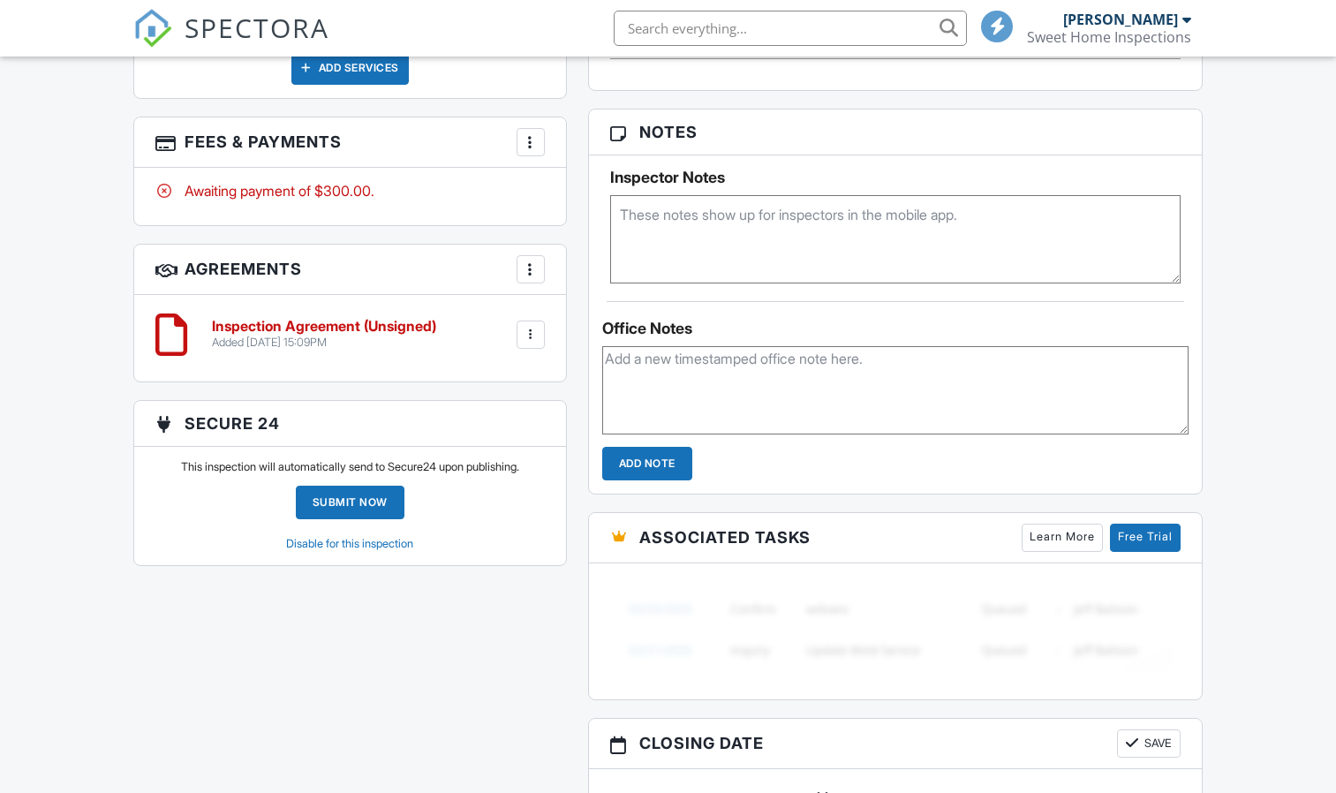
scroll to position [1148, 0]
